Goal: Task Accomplishment & Management: Use online tool/utility

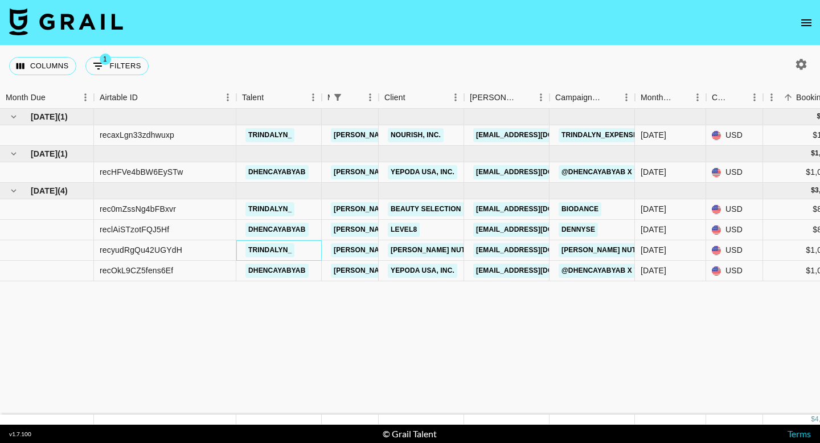
click at [308, 248] on div "trindalyn_" at bounding box center [278, 250] width 85 height 21
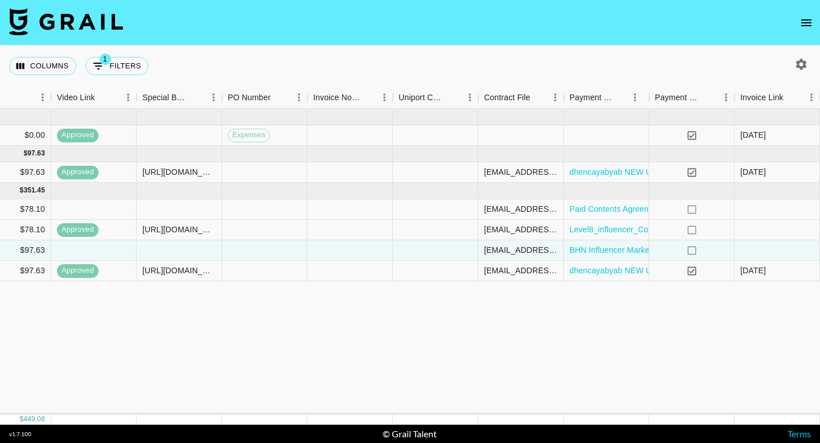
scroll to position [0, 1071]
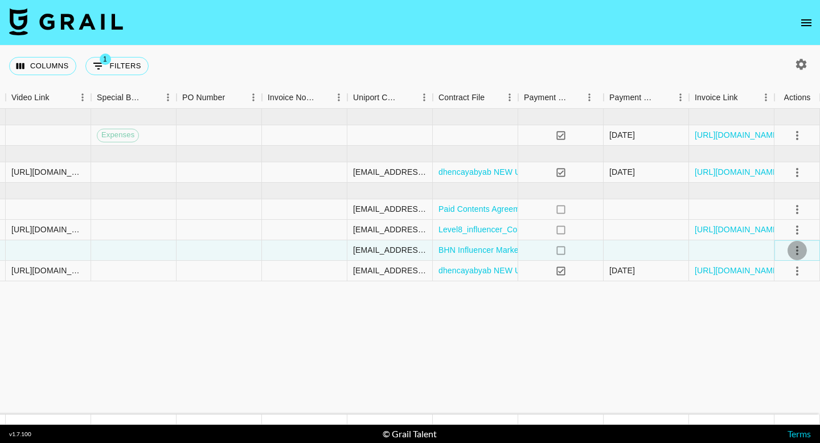
click at [797, 252] on icon "select merge strategy" at bounding box center [798, 251] width 14 height 14
click at [761, 268] on li "Confirm" at bounding box center [783, 275] width 74 height 21
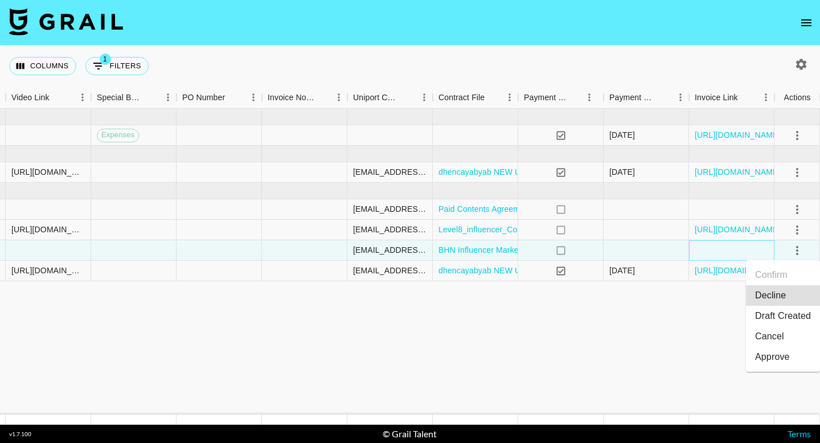
click at [750, 251] on div at bounding box center [731, 250] width 85 height 21
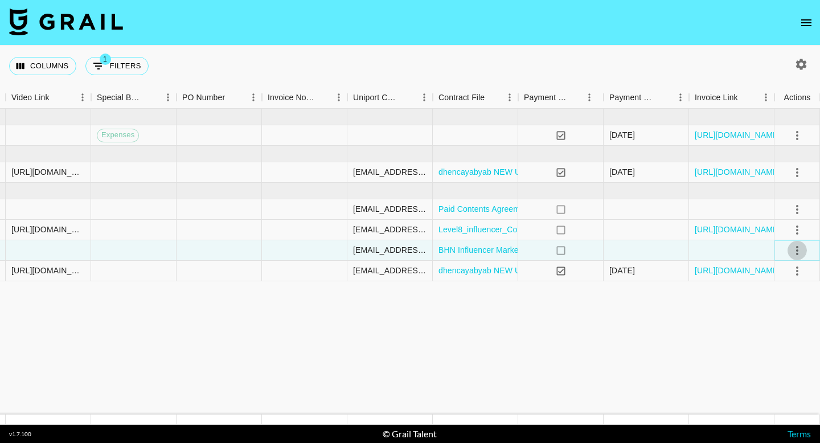
click at [794, 254] on icon "select merge strategy" at bounding box center [798, 251] width 14 height 14
click at [777, 321] on li "Draft Created" at bounding box center [783, 316] width 74 height 21
click at [736, 250] on div at bounding box center [731, 250] width 85 height 21
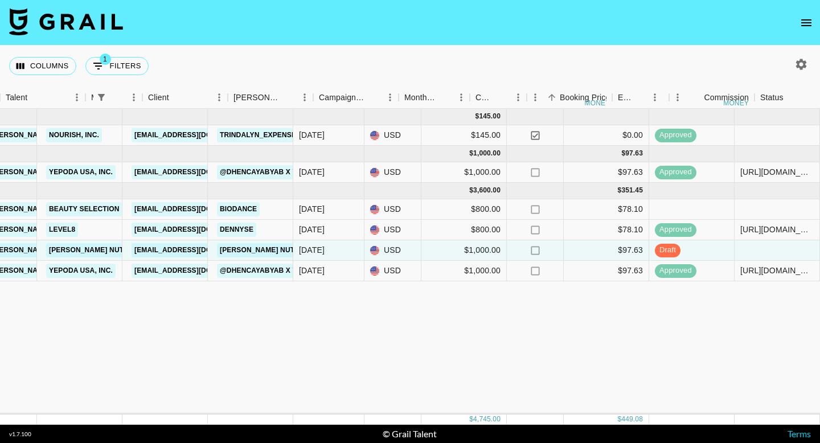
scroll to position [0, 236]
